Goal: Book appointment/travel/reservation

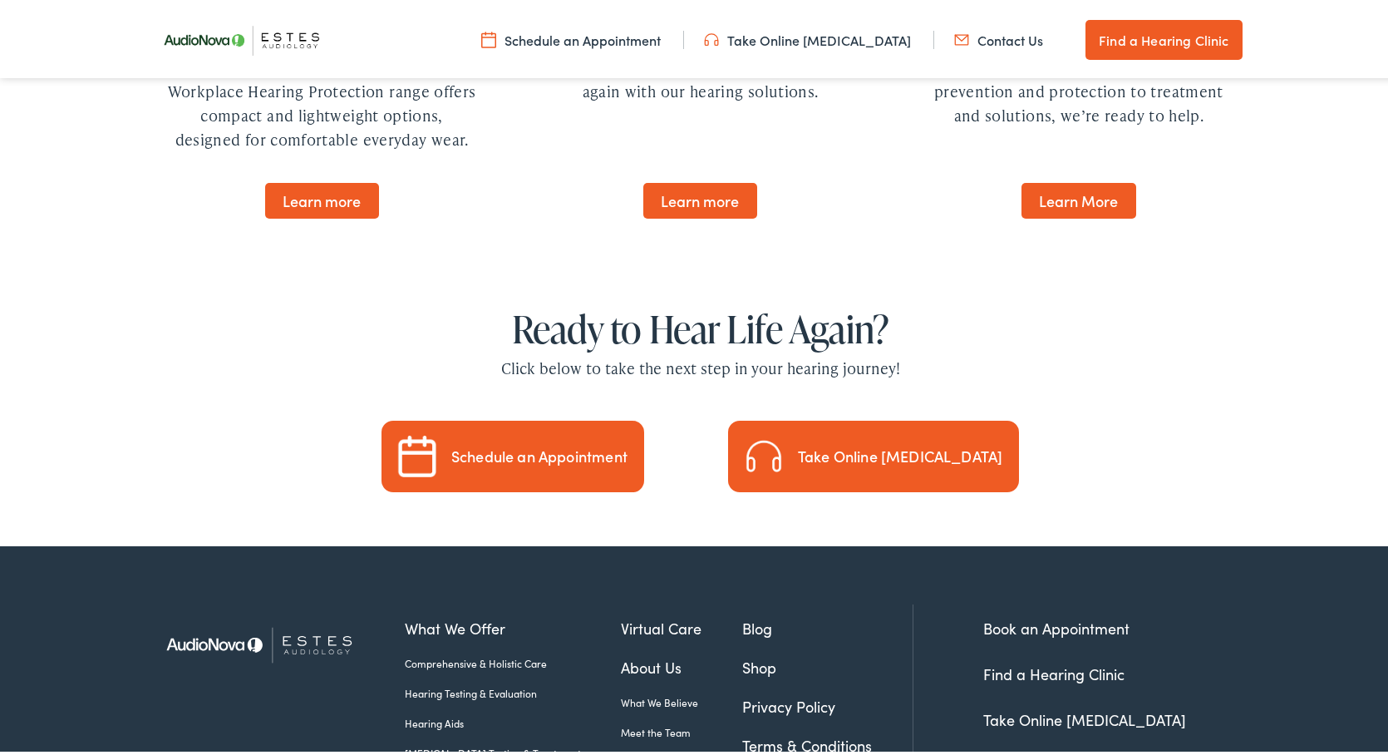
scroll to position [4842, 0]
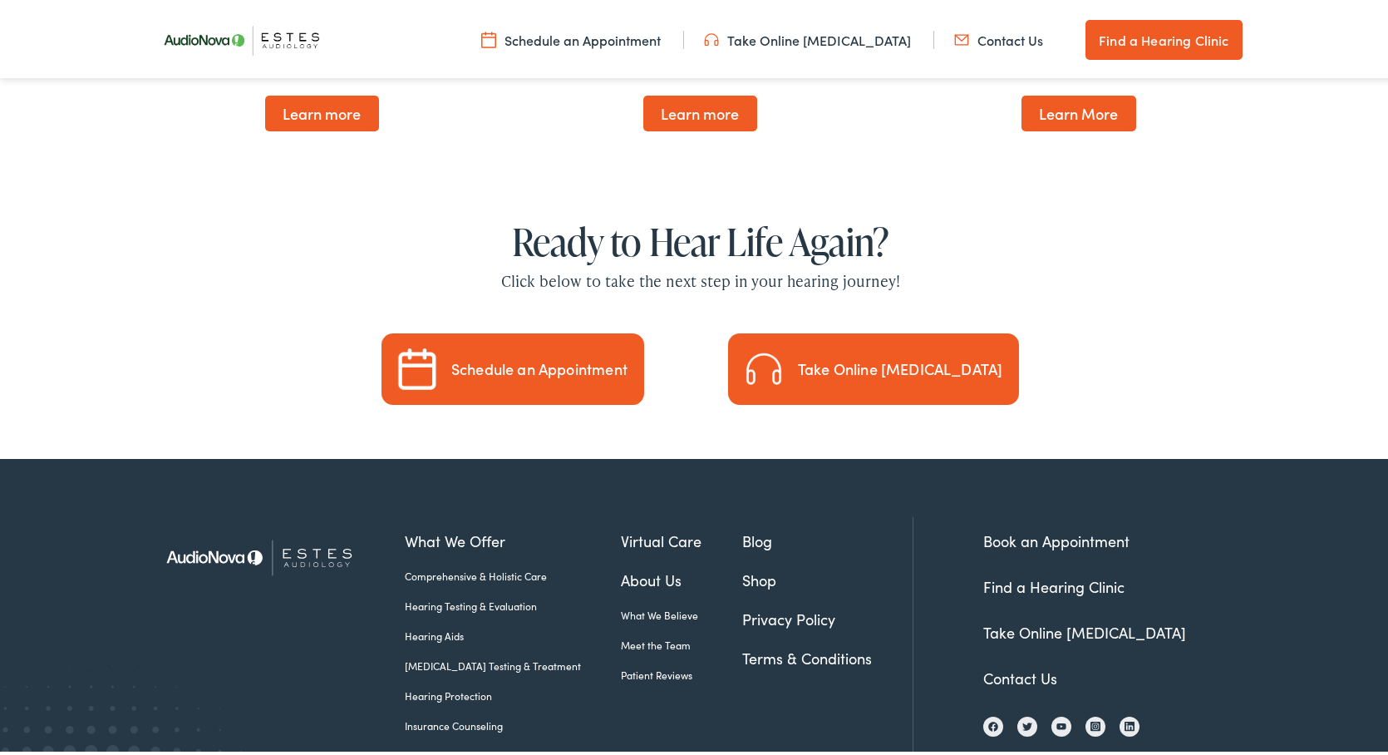
click at [1095, 49] on link "Find a Hearing Clinic" at bounding box center [1163, 37] width 156 height 40
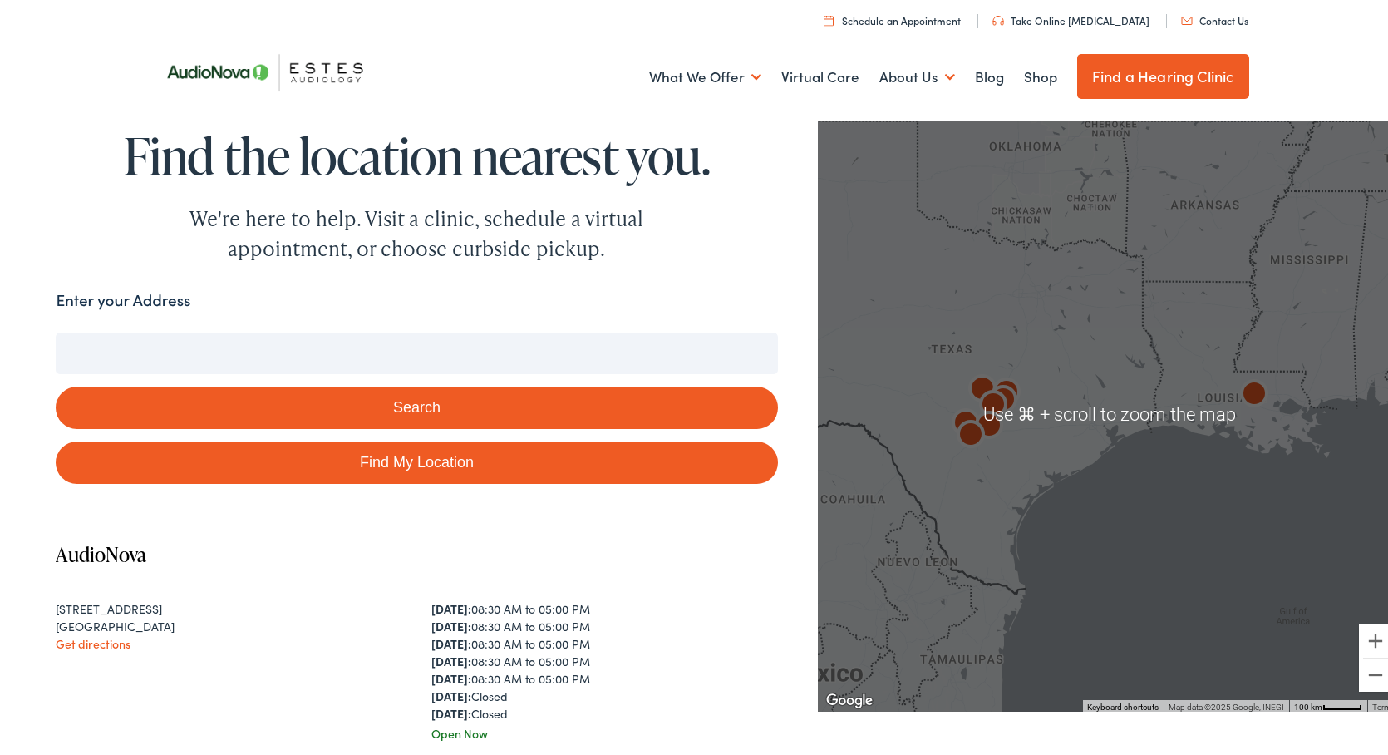
click at [968, 414] on img "AudioNova" at bounding box center [971, 433] width 40 height 40
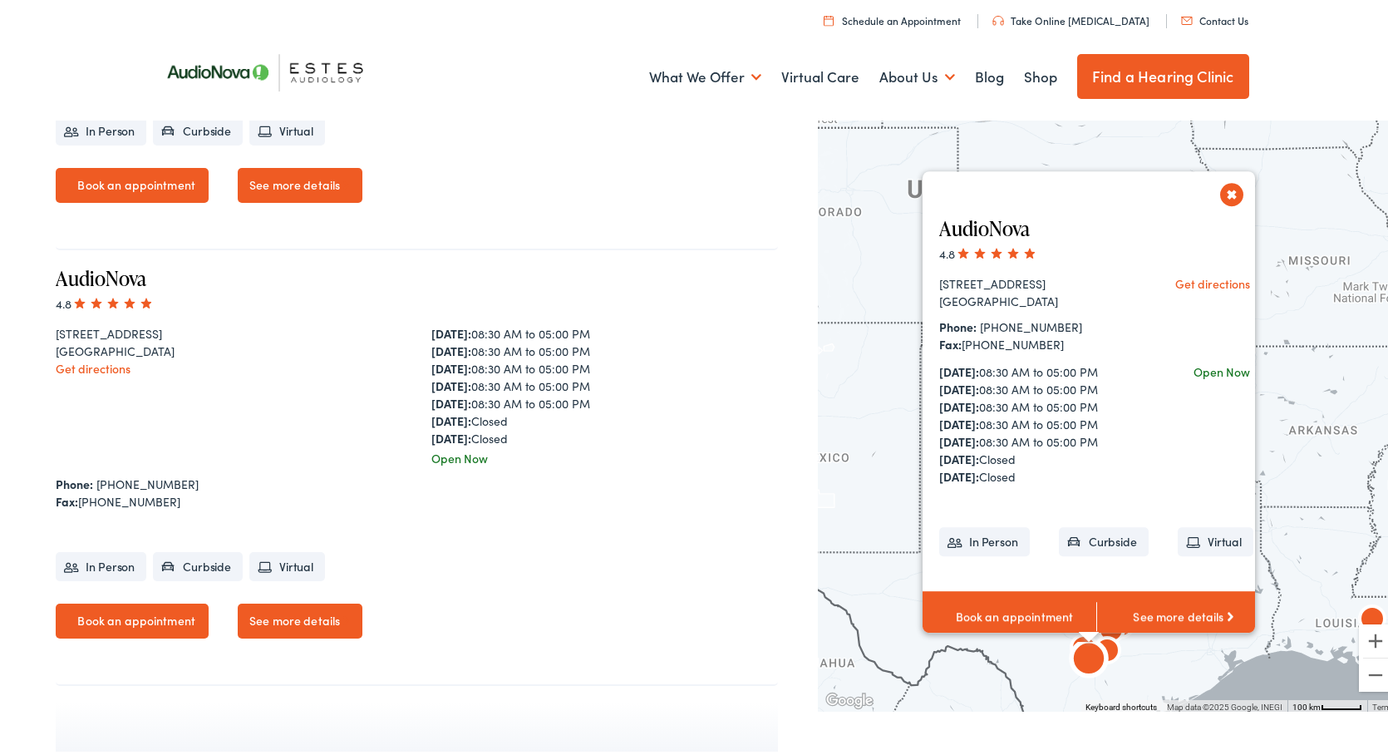
scroll to position [3416, 0]
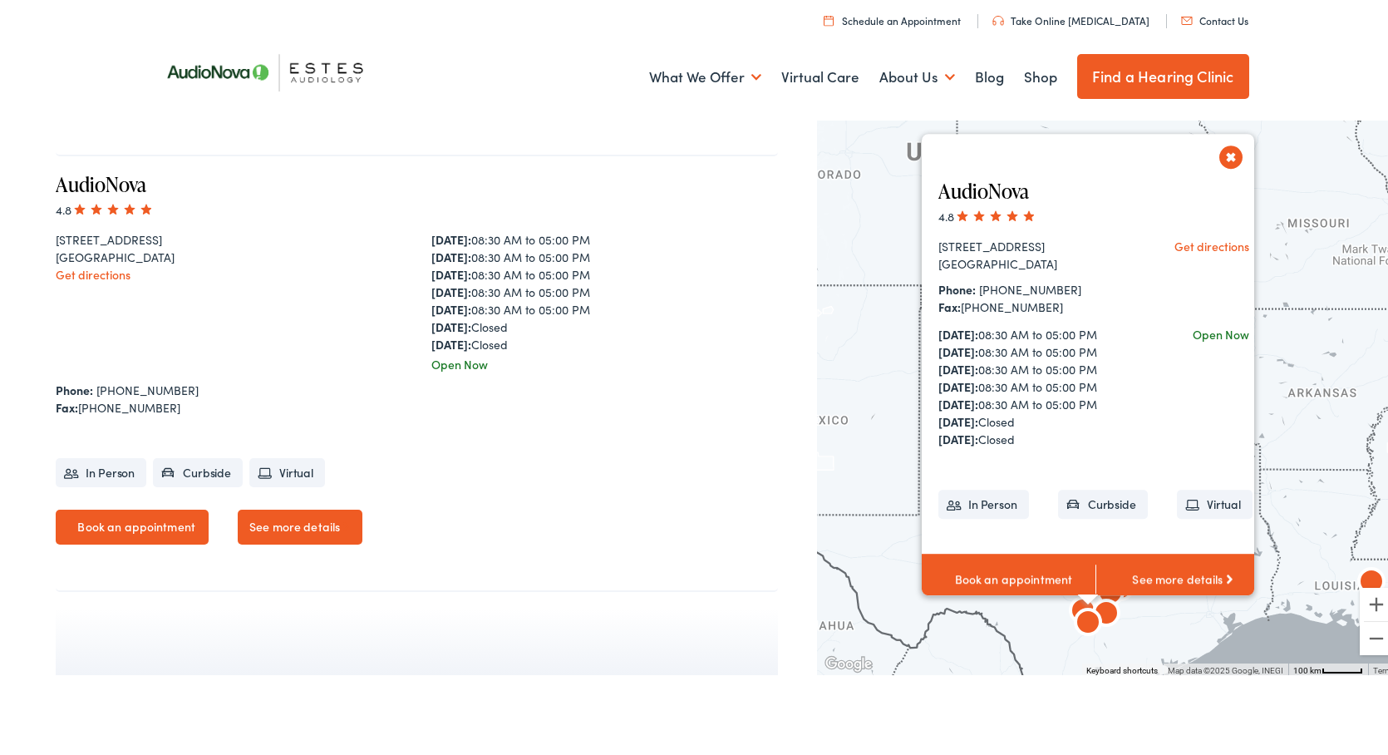
click at [1225, 160] on div "AudioNova 4.8 5282 Medical Drive, Suite 150 San Antonio, TX 78229 Get direction…" at bounding box center [1095, 381] width 347 height 442
click at [1221, 145] on button "Close" at bounding box center [1231, 154] width 29 height 29
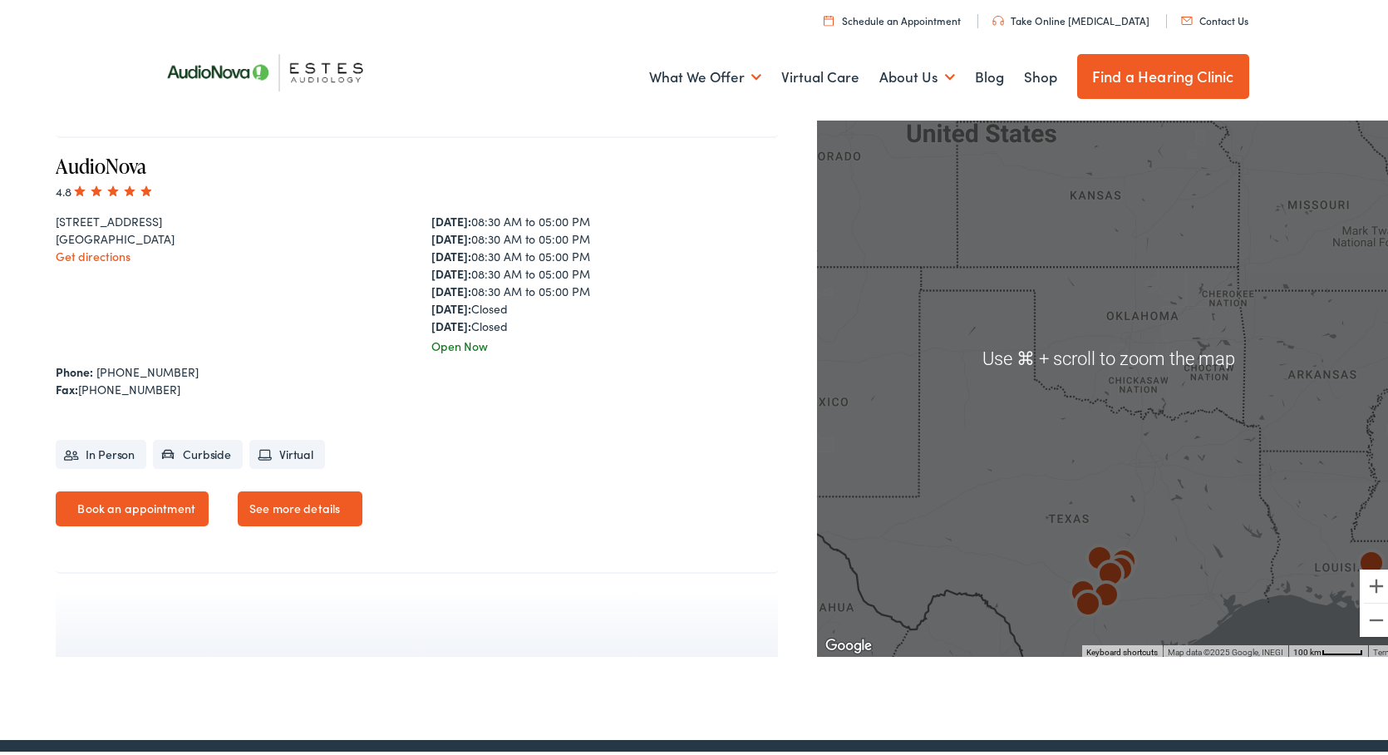
scroll to position [3453, 0]
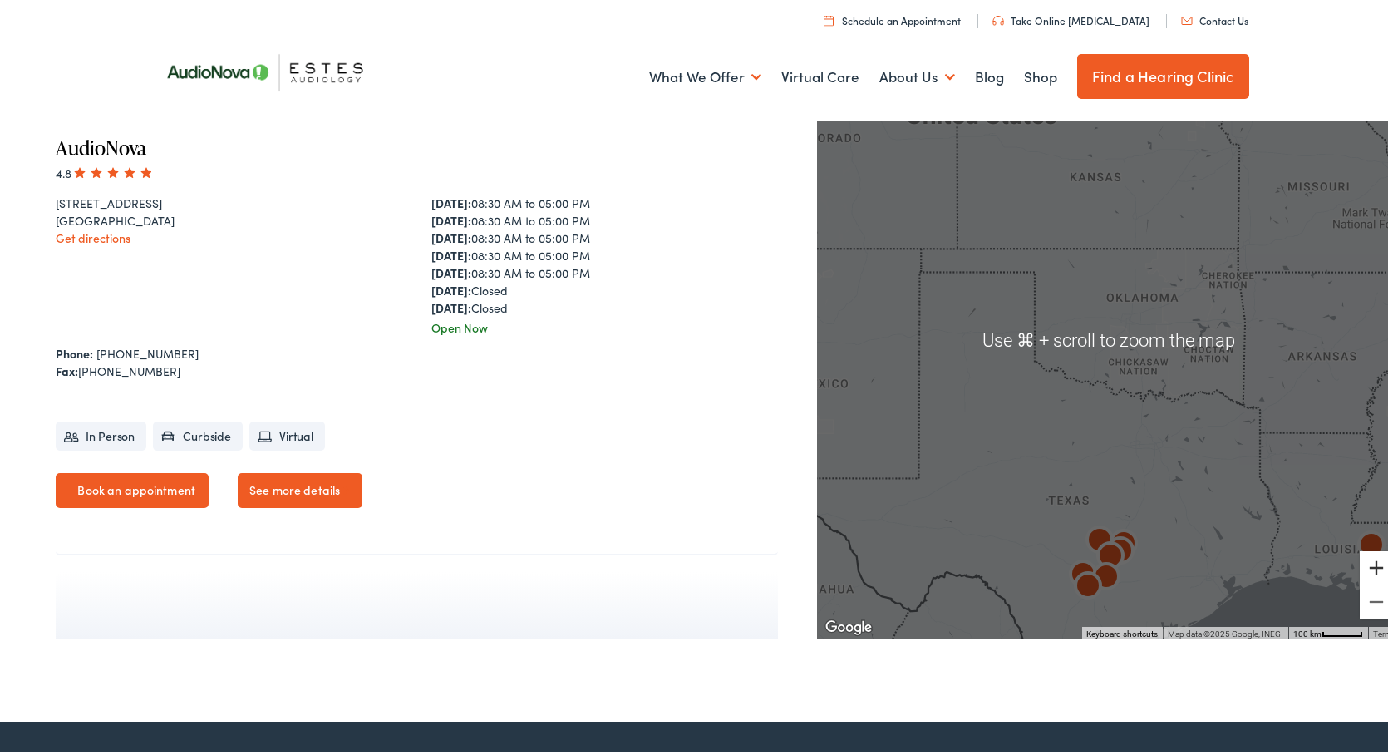
click at [1360, 560] on button "Zoom in" at bounding box center [1376, 564] width 33 height 33
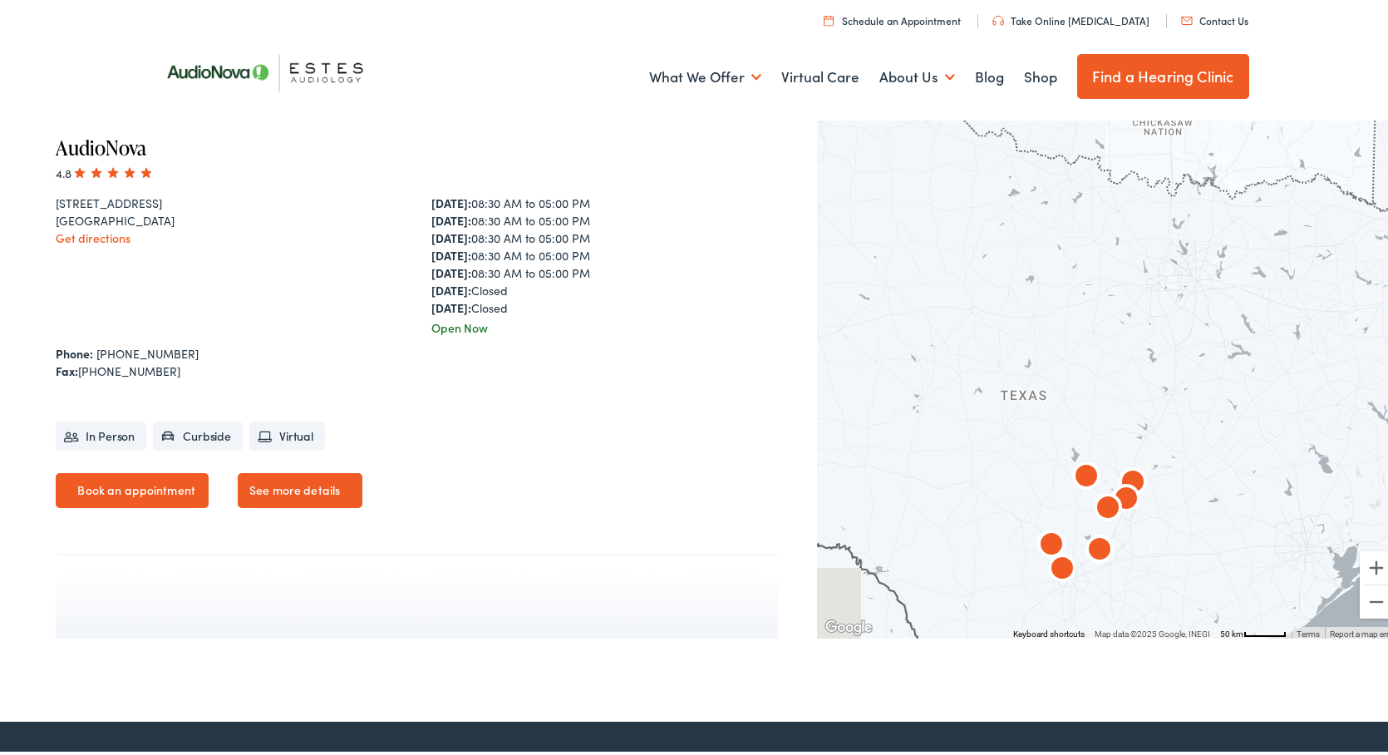
drag, startPoint x: 1193, startPoint y: 572, endPoint x: 1201, endPoint y: 220, distance: 351.6
click at [1201, 224] on div at bounding box center [1109, 337] width 584 height 596
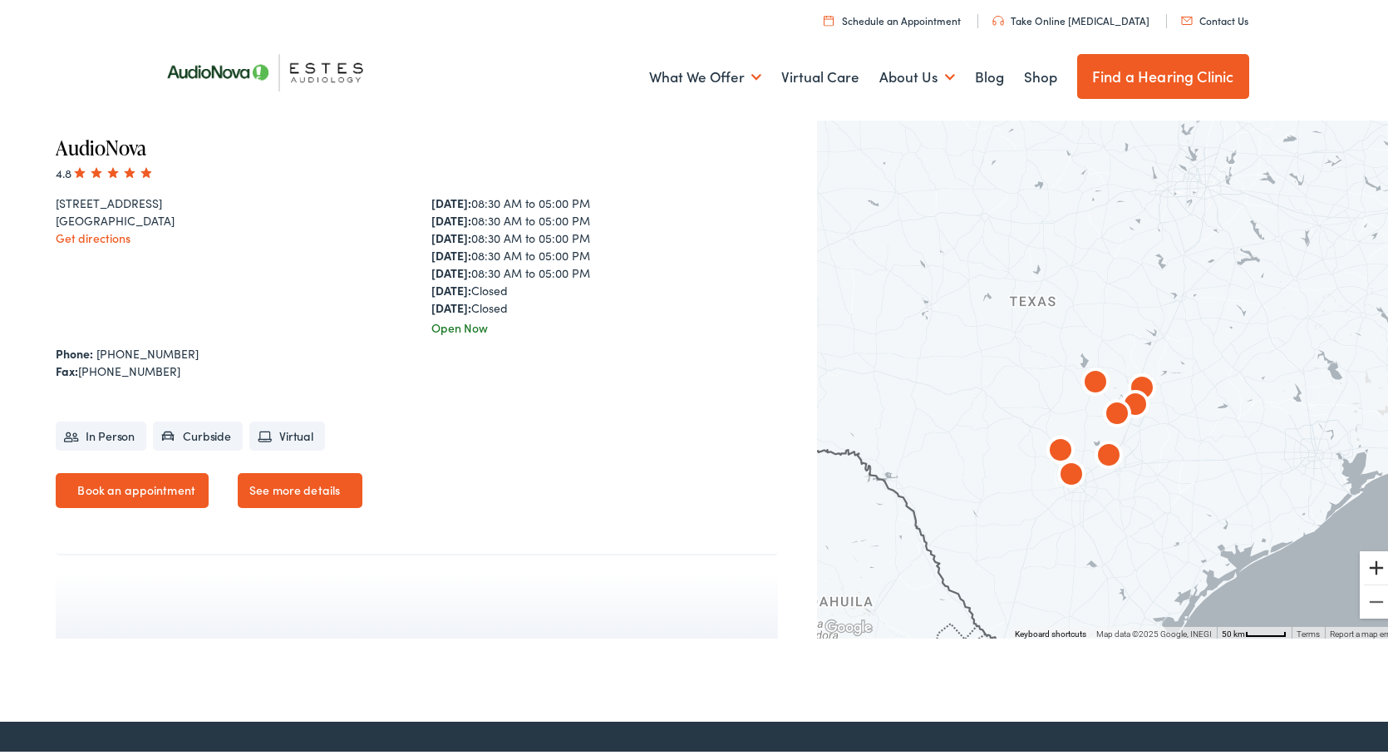
click at [1360, 554] on button "Zoom in" at bounding box center [1376, 564] width 33 height 33
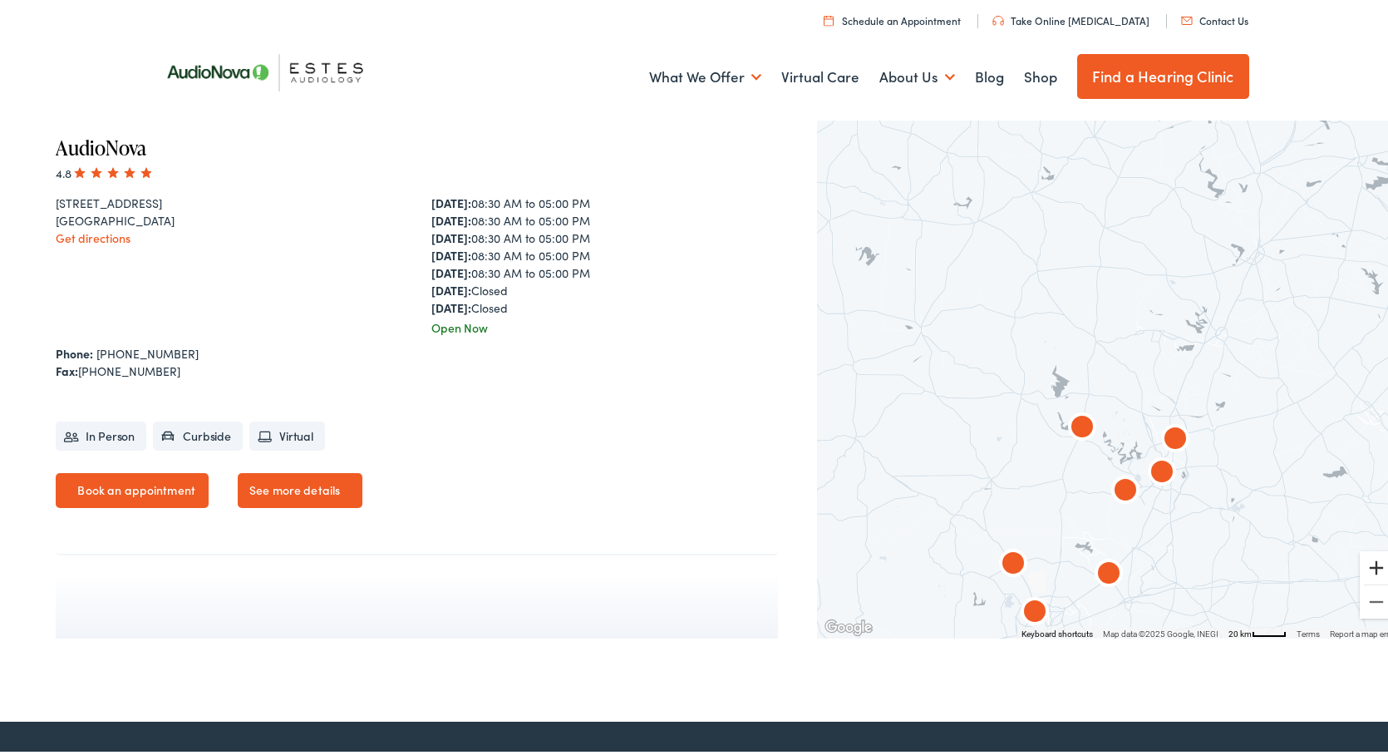
click at [1360, 555] on button "Zoom in" at bounding box center [1376, 564] width 33 height 33
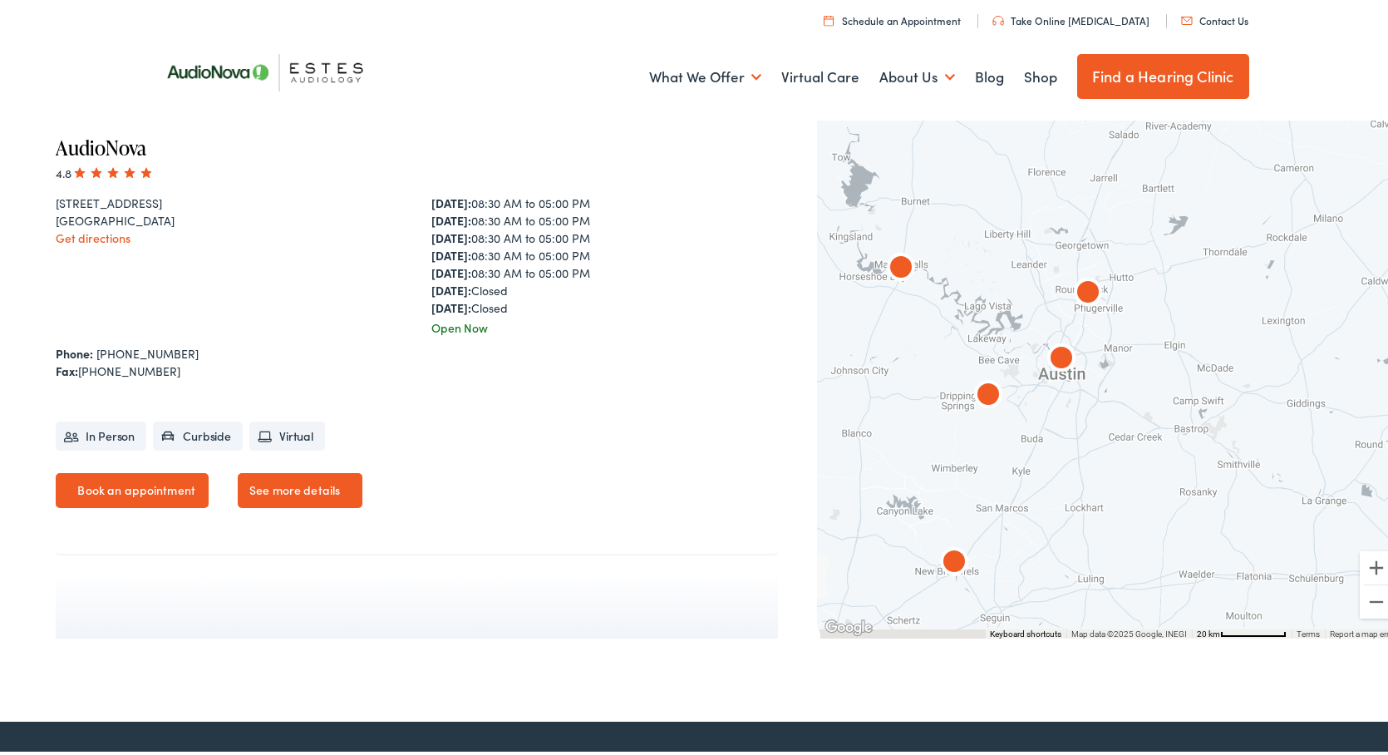
drag, startPoint x: 1198, startPoint y: 502, endPoint x: 1044, endPoint y: 254, distance: 291.9
click at [1044, 254] on div at bounding box center [1109, 337] width 584 height 596
click at [1369, 554] on button "Zoom in" at bounding box center [1376, 564] width 33 height 33
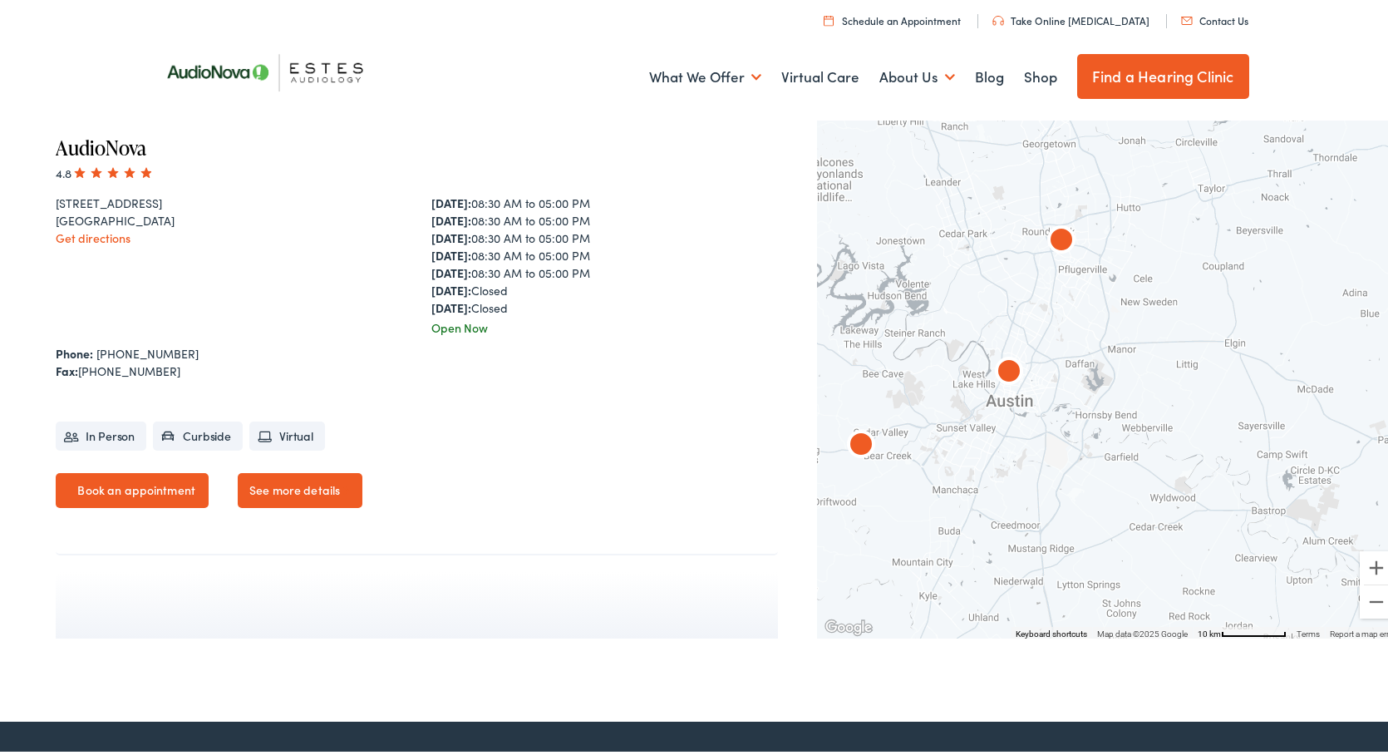
click at [994, 363] on img "AudioNova" at bounding box center [1009, 370] width 40 height 40
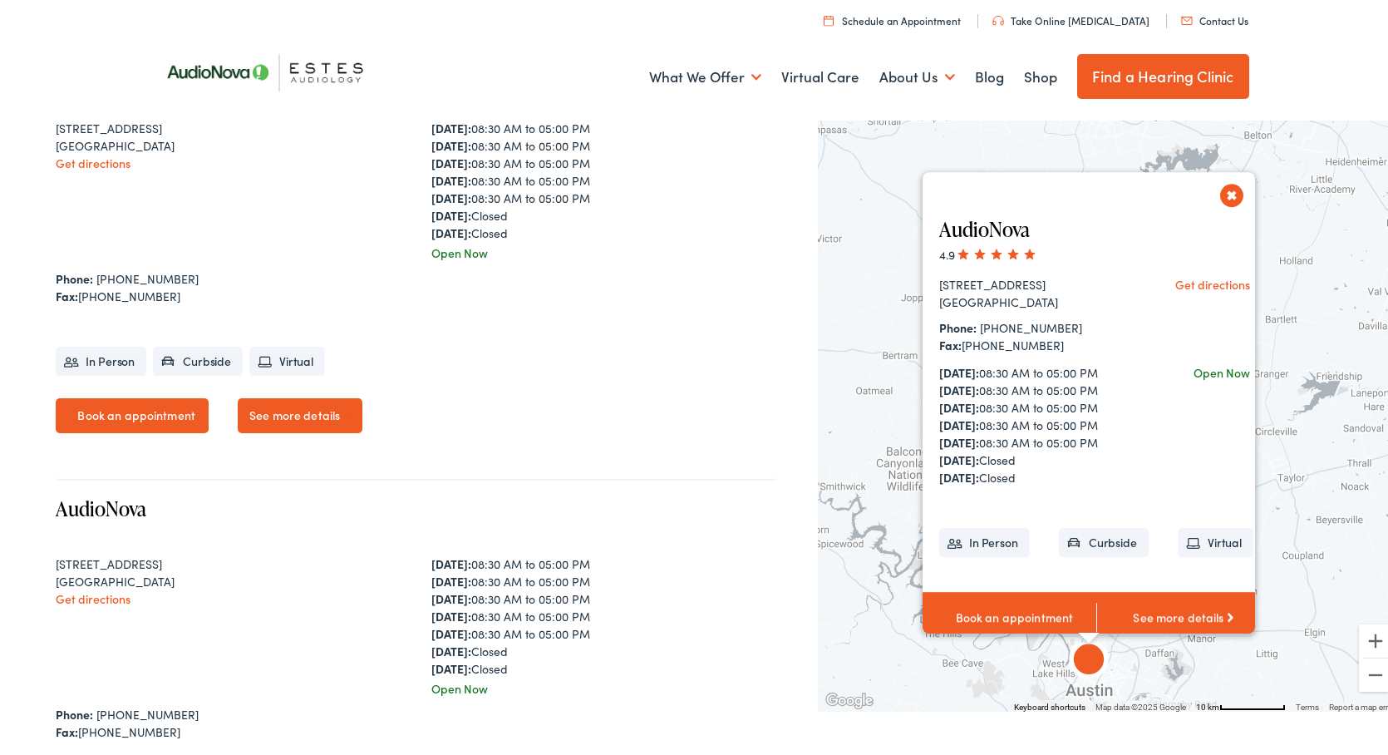
scroll to position [372, 0]
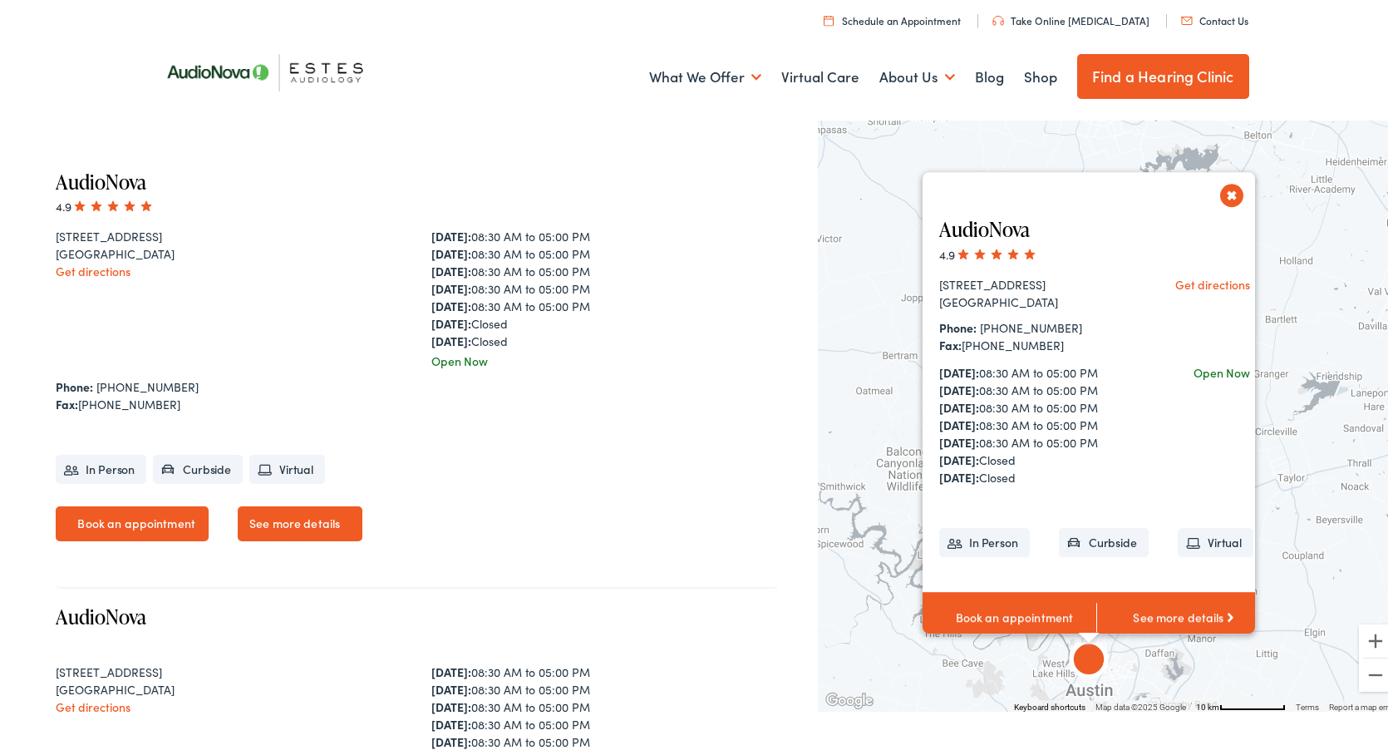
click at [265, 517] on link "See more details" at bounding box center [300, 520] width 125 height 35
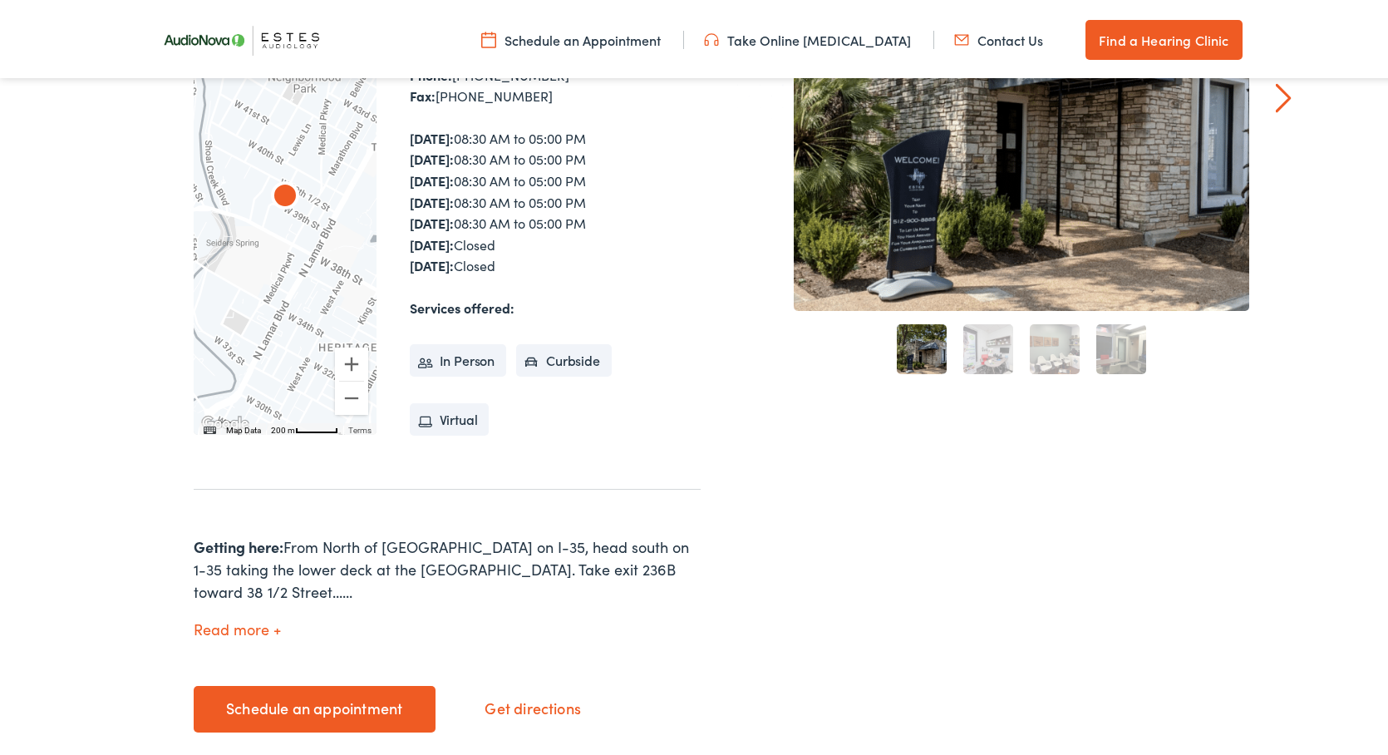
scroll to position [588, 0]
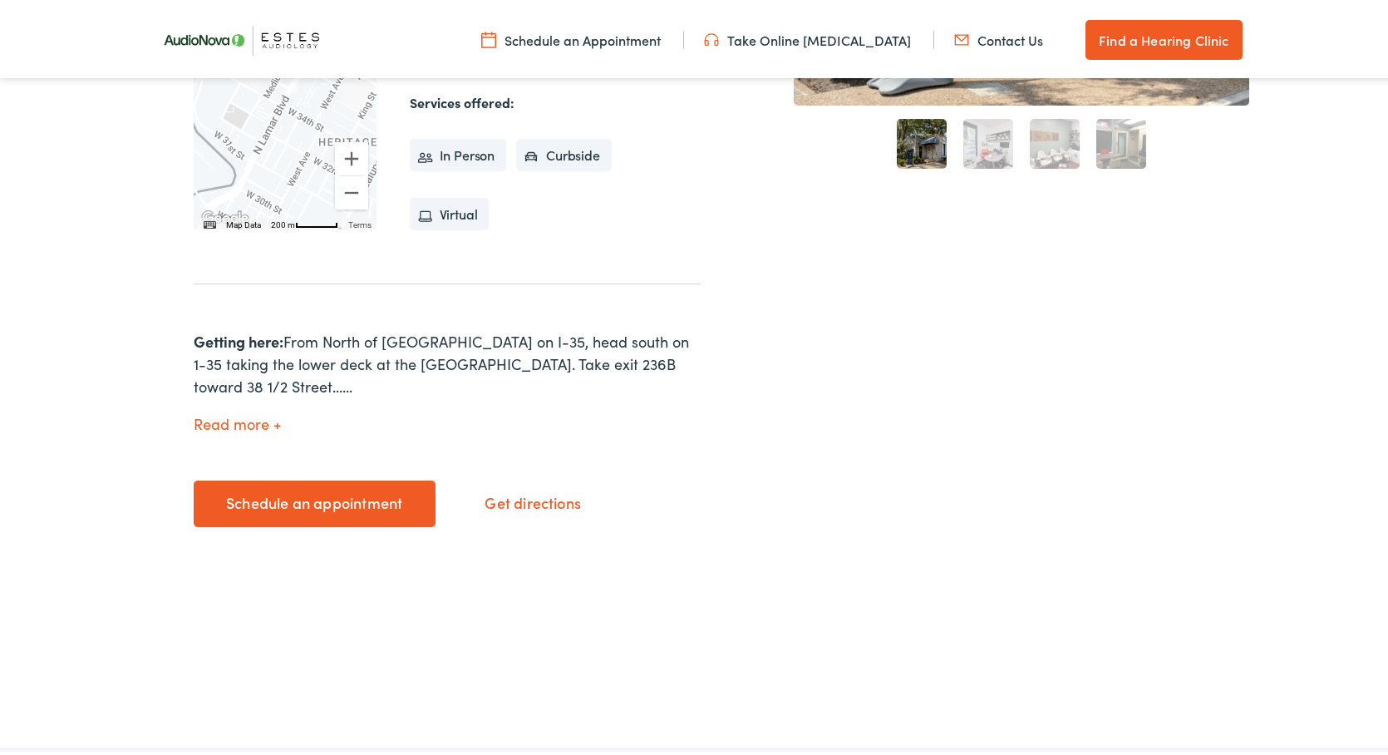
click at [290, 478] on link "Schedule an appointment" at bounding box center [315, 500] width 242 height 47
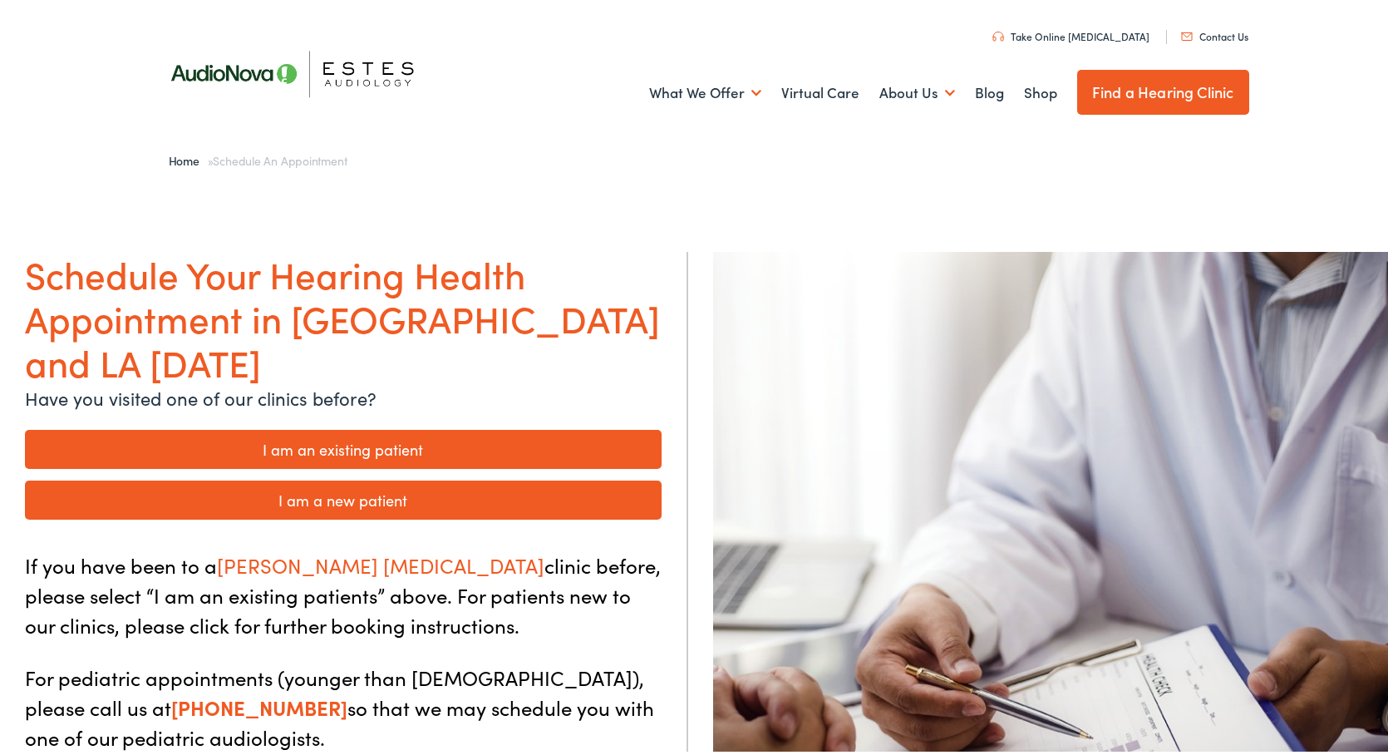
click at [353, 477] on link "I am a new patient" at bounding box center [343, 496] width 637 height 39
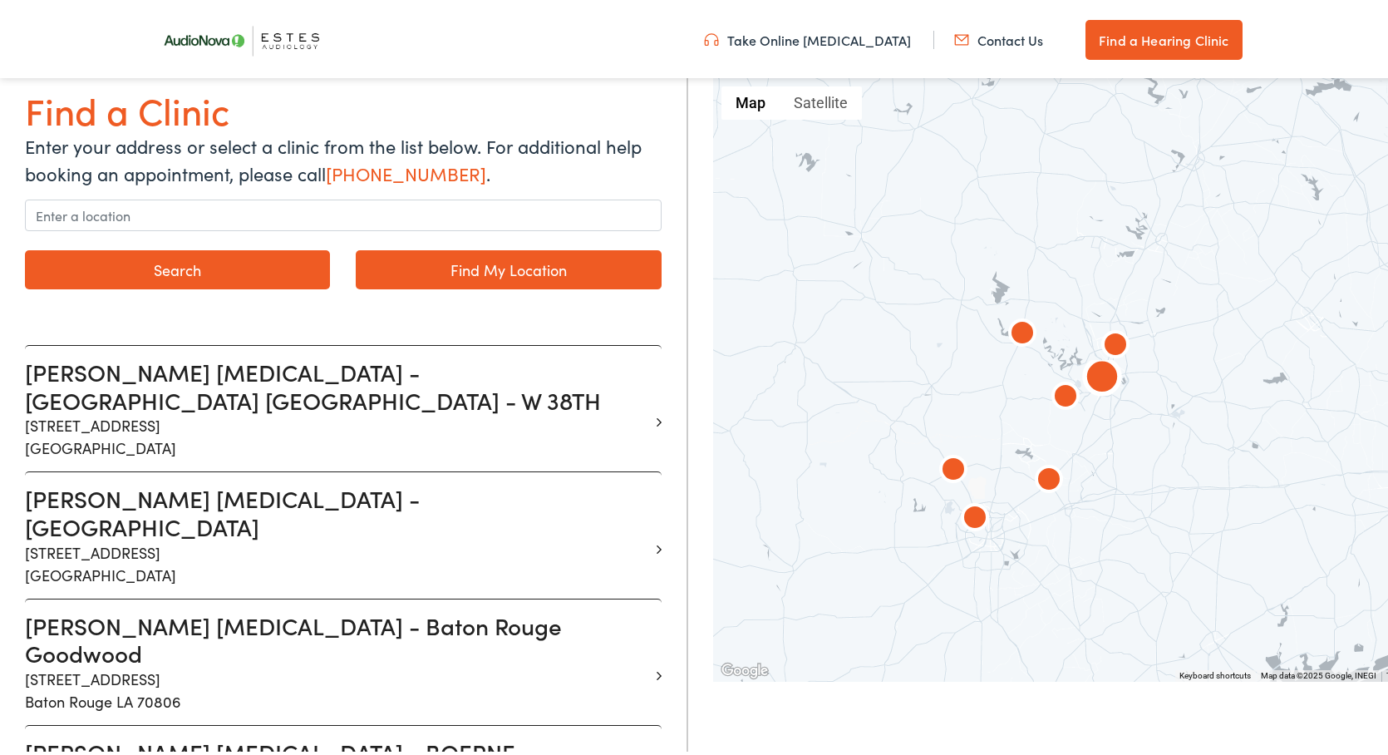
scroll to position [210, 0]
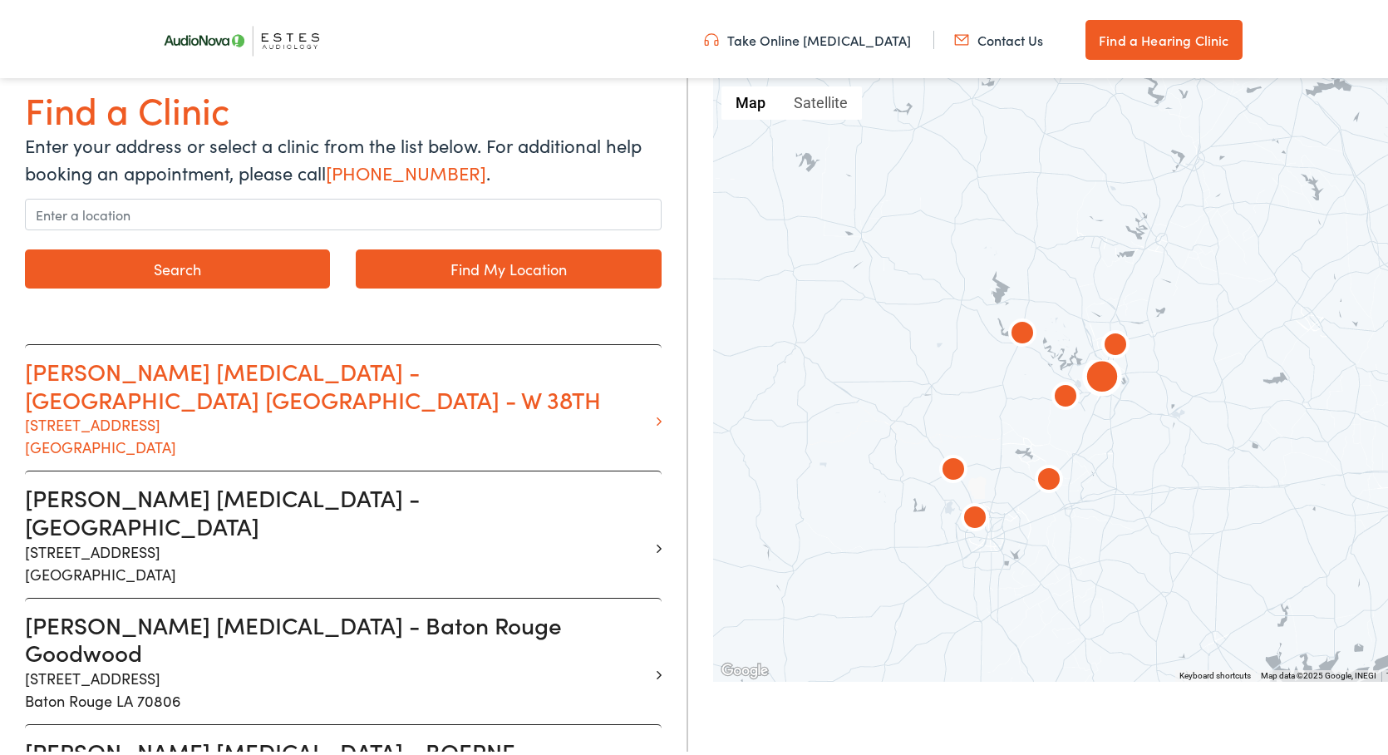
click at [463, 410] on p "1206 W. 38th Street Suite 3101 Austin TX 78705" at bounding box center [337, 432] width 624 height 45
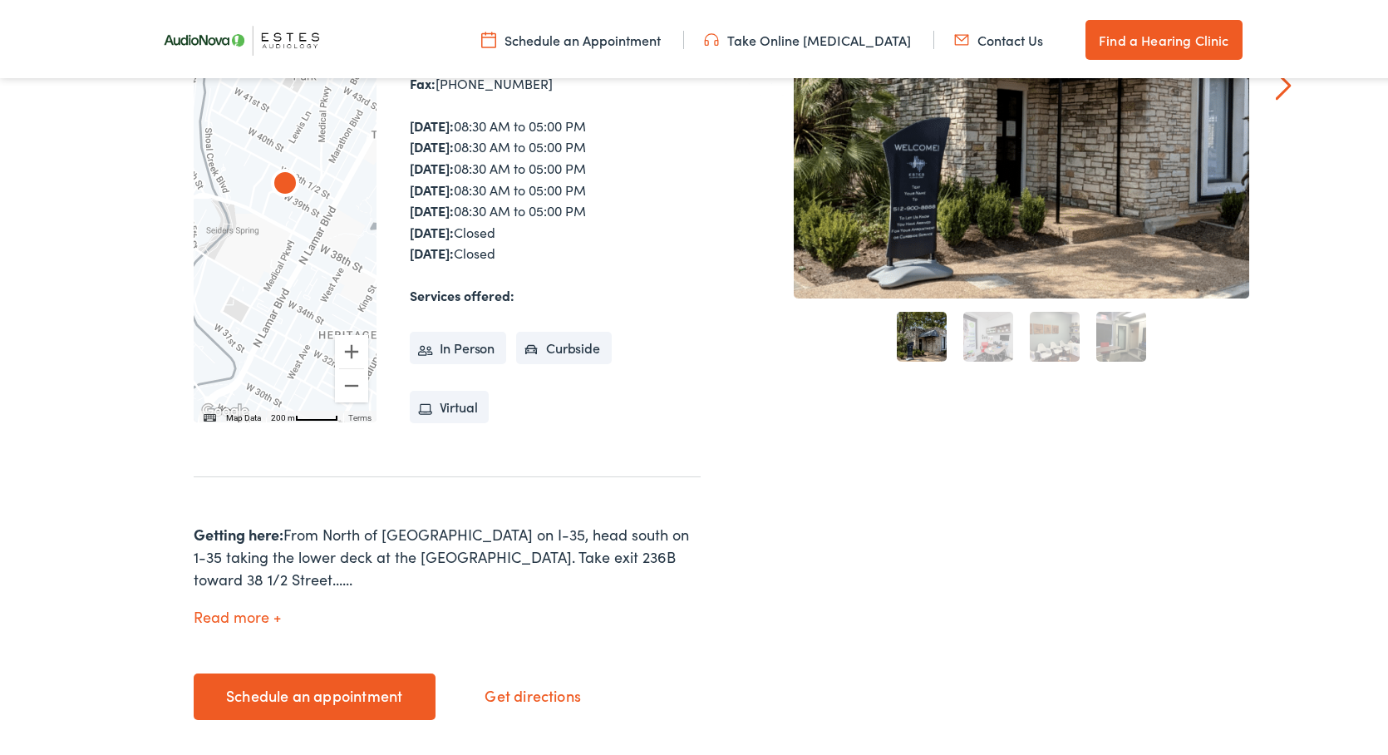
scroll to position [470, 0]
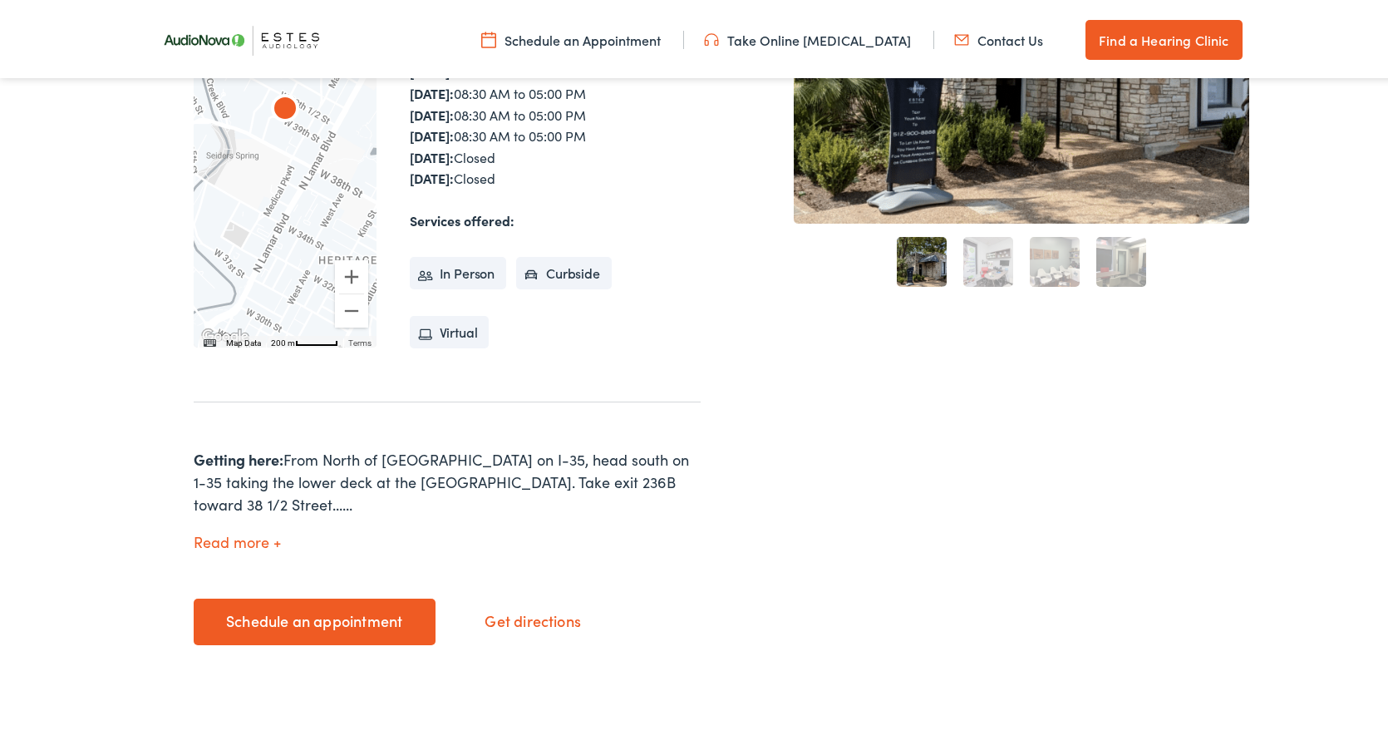
click at [342, 599] on link "Schedule an appointment" at bounding box center [315, 618] width 242 height 47
